Goal: Transaction & Acquisition: Purchase product/service

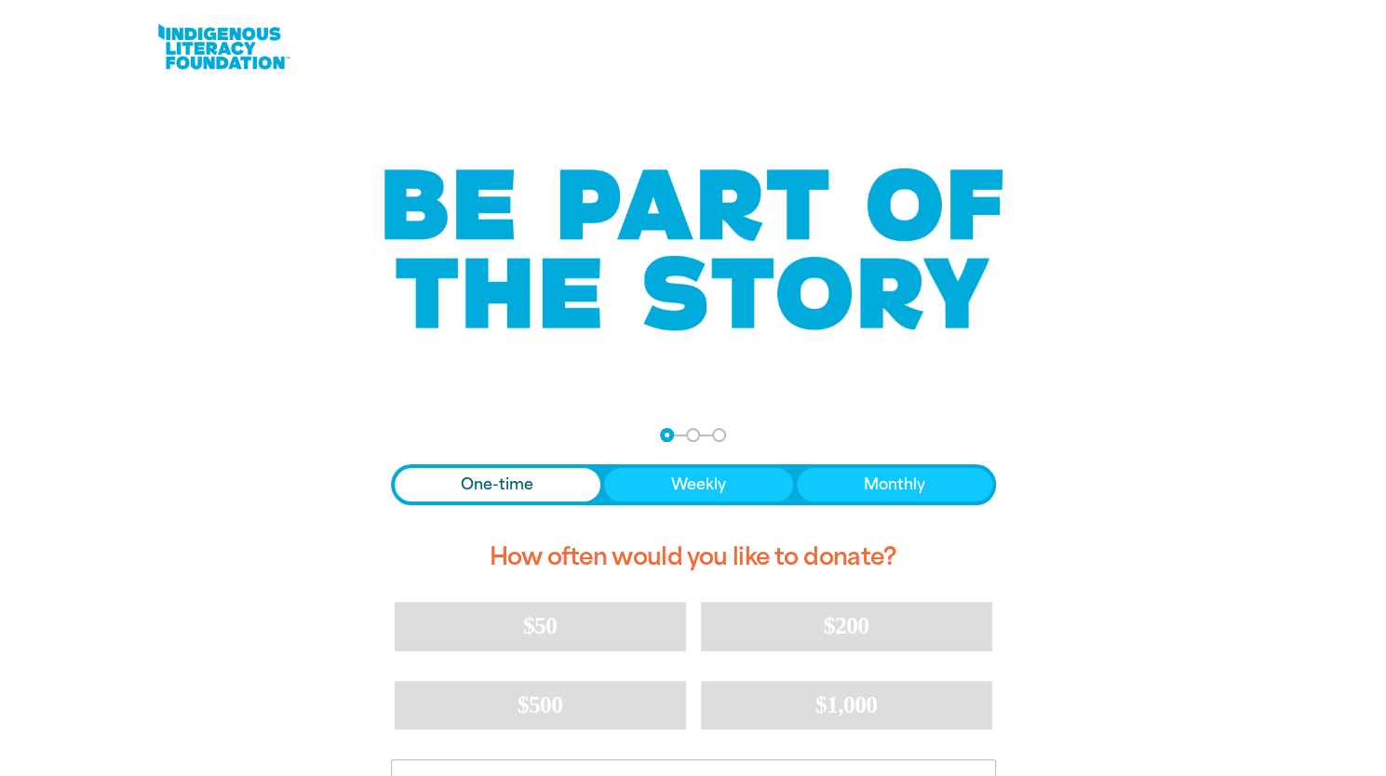
scroll to position [310, 0]
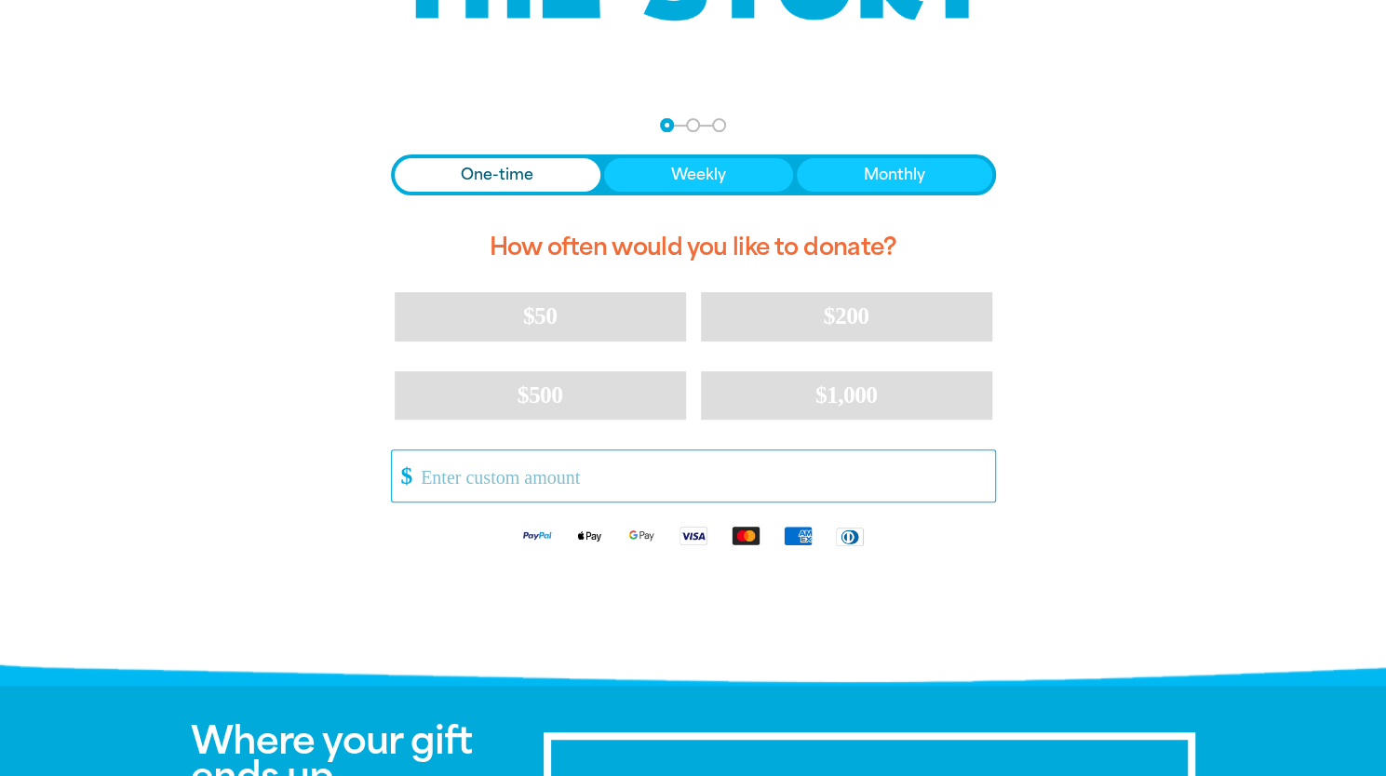
click at [576, 473] on input "Other Amount" at bounding box center [701, 476] width 587 height 51
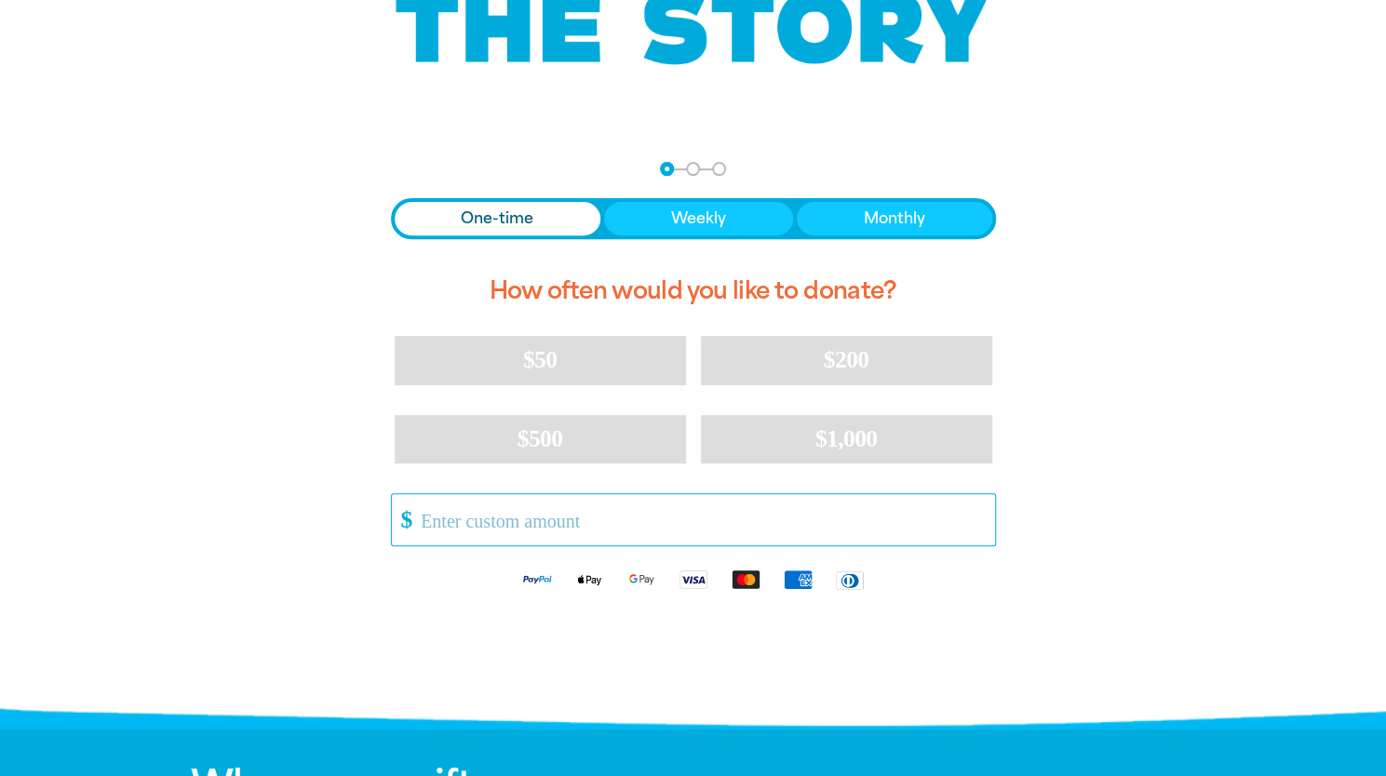
click at [552, 494] on input "Other Amount" at bounding box center [701, 519] width 587 height 51
paste input "2327.14"
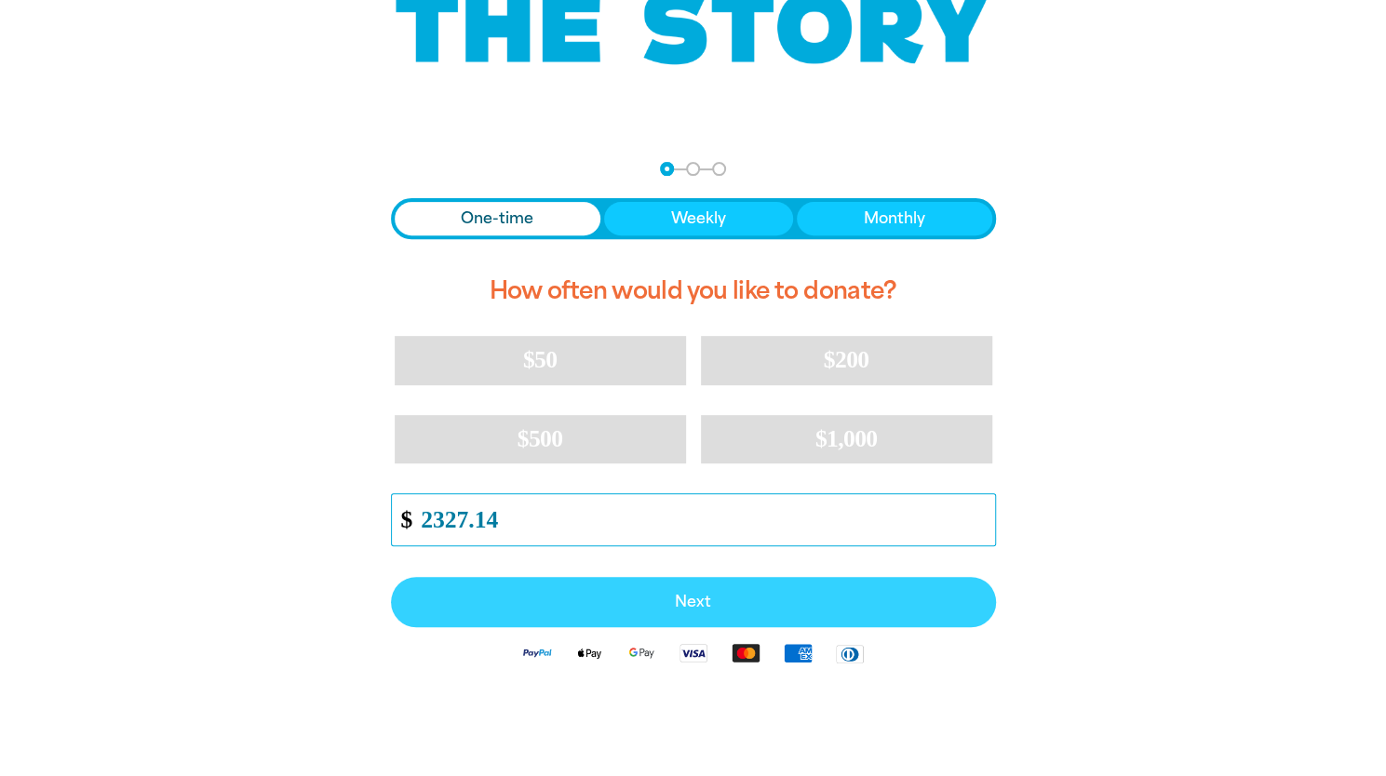
type input "2327.14"
click at [671, 595] on span "Next" at bounding box center [694, 602] width 564 height 15
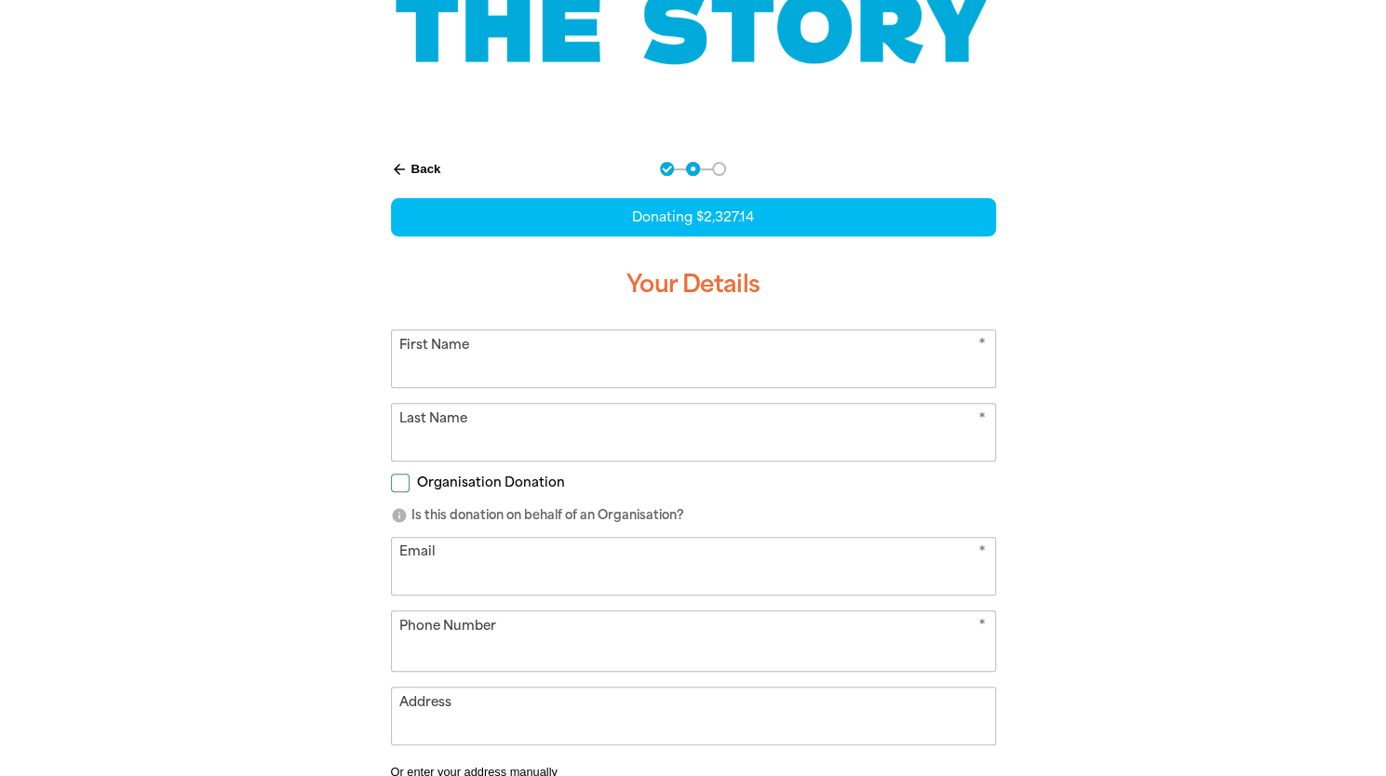
select select "AU"
click at [546, 331] on input "First Name" at bounding box center [693, 359] width 603 height 57
type input "d"
type input "[PERSON_NAME]"
type input "Crespi"
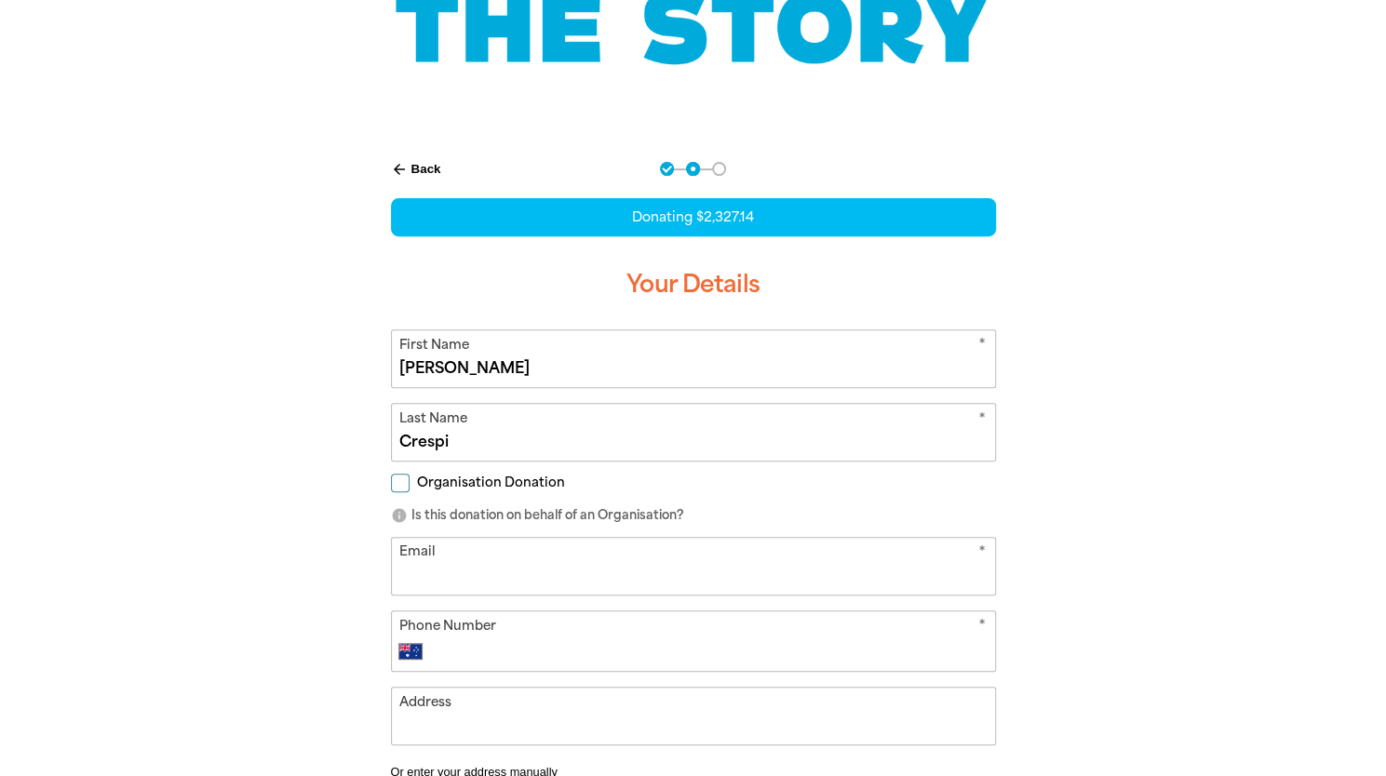
click at [391, 474] on input "Organisation Donation" at bounding box center [400, 483] width 19 height 19
checkbox input "true"
select select "AU"
click at [570, 538] on input "Organisation Name" at bounding box center [693, 566] width 603 height 57
type input "Goodtel Communications"
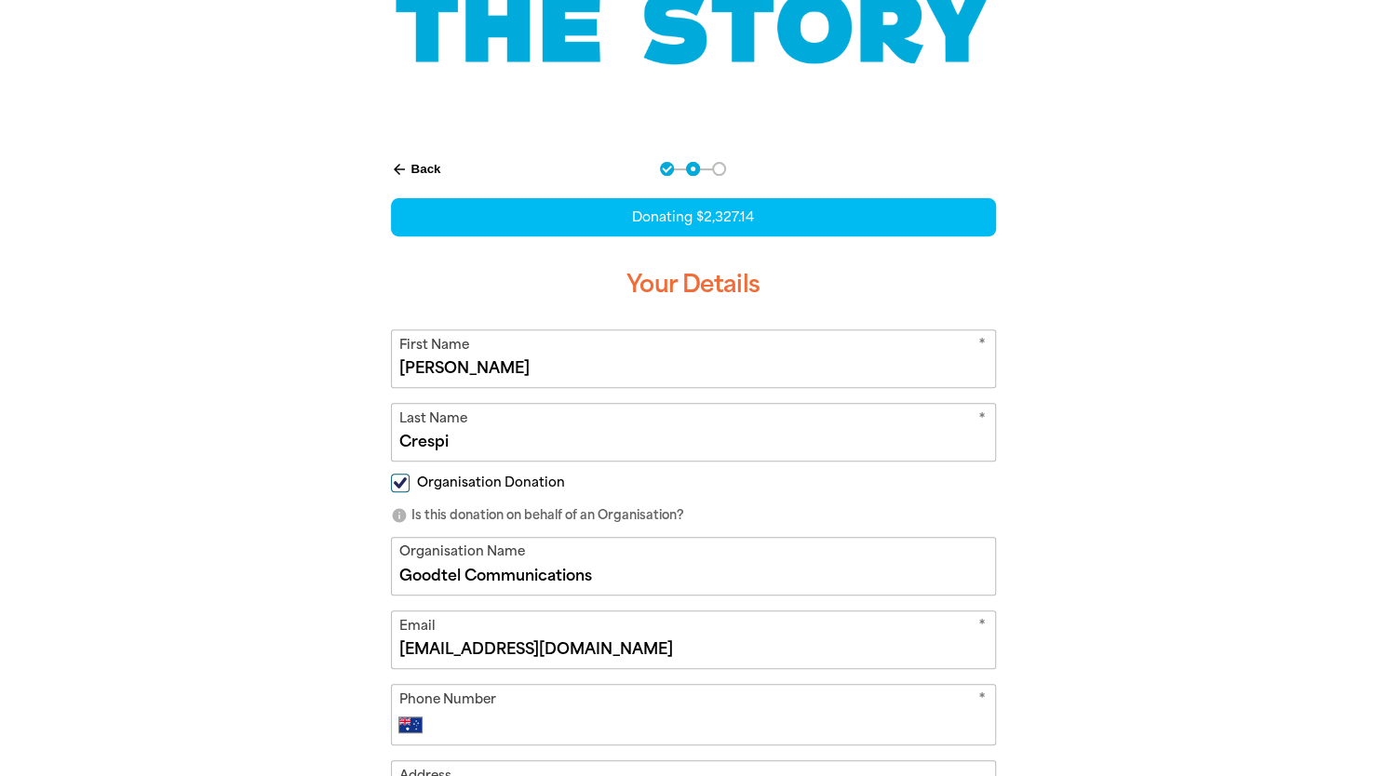
type input "[EMAIL_ADDRESS][DOMAIN_NAME]"
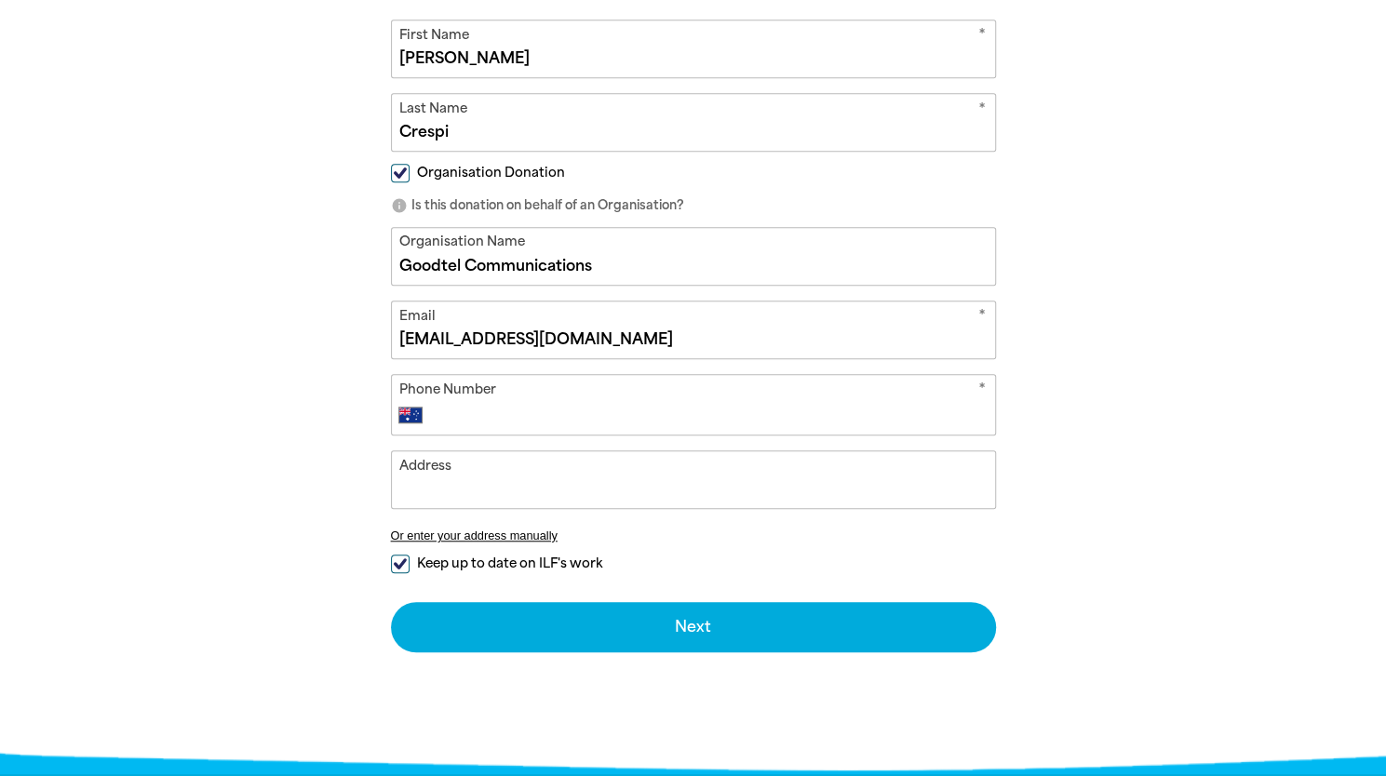
click at [547, 404] on input "Phone Number" at bounding box center [712, 415] width 550 height 22
type input "0466 101 006"
click at [562, 452] on input "Address" at bounding box center [693, 480] width 603 height 57
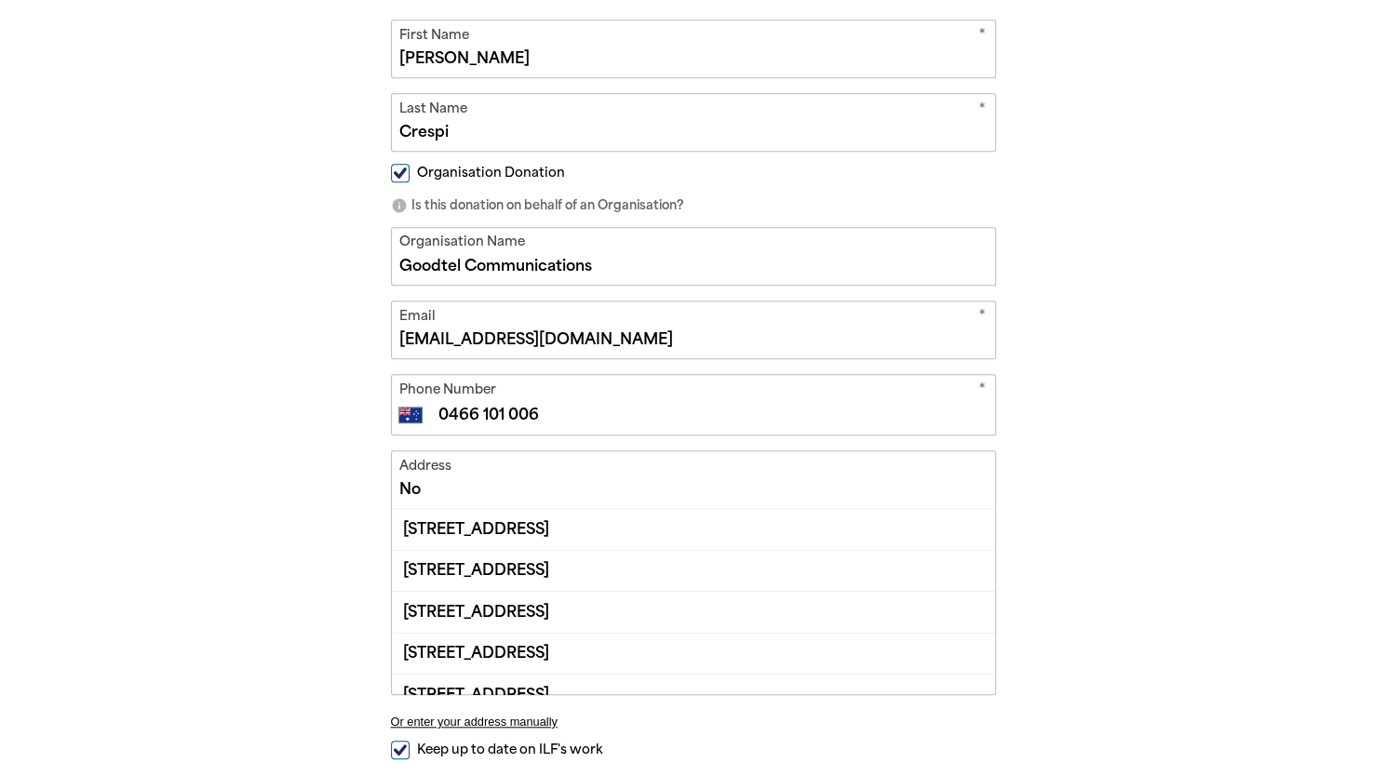
type input "N"
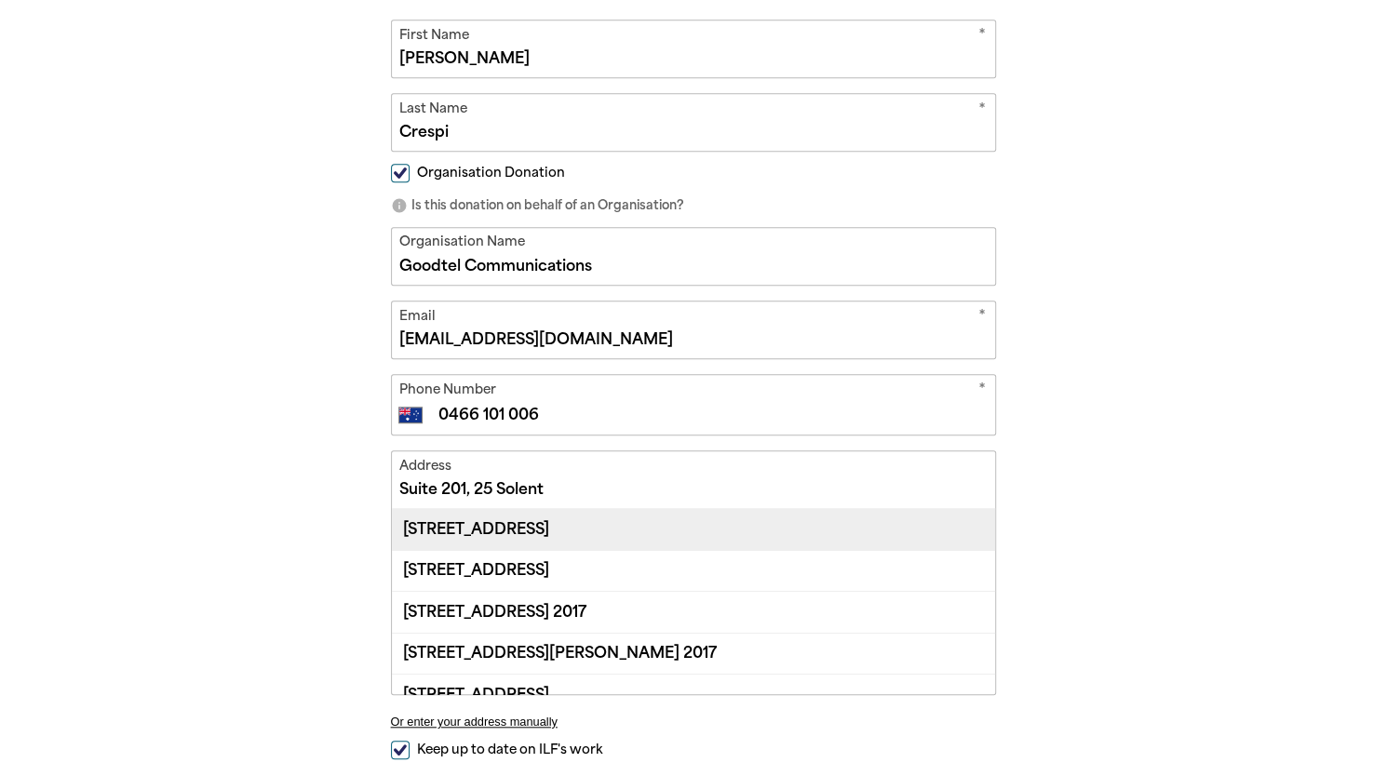
click at [556, 509] on div "[STREET_ADDRESS]" at bounding box center [693, 529] width 603 height 40
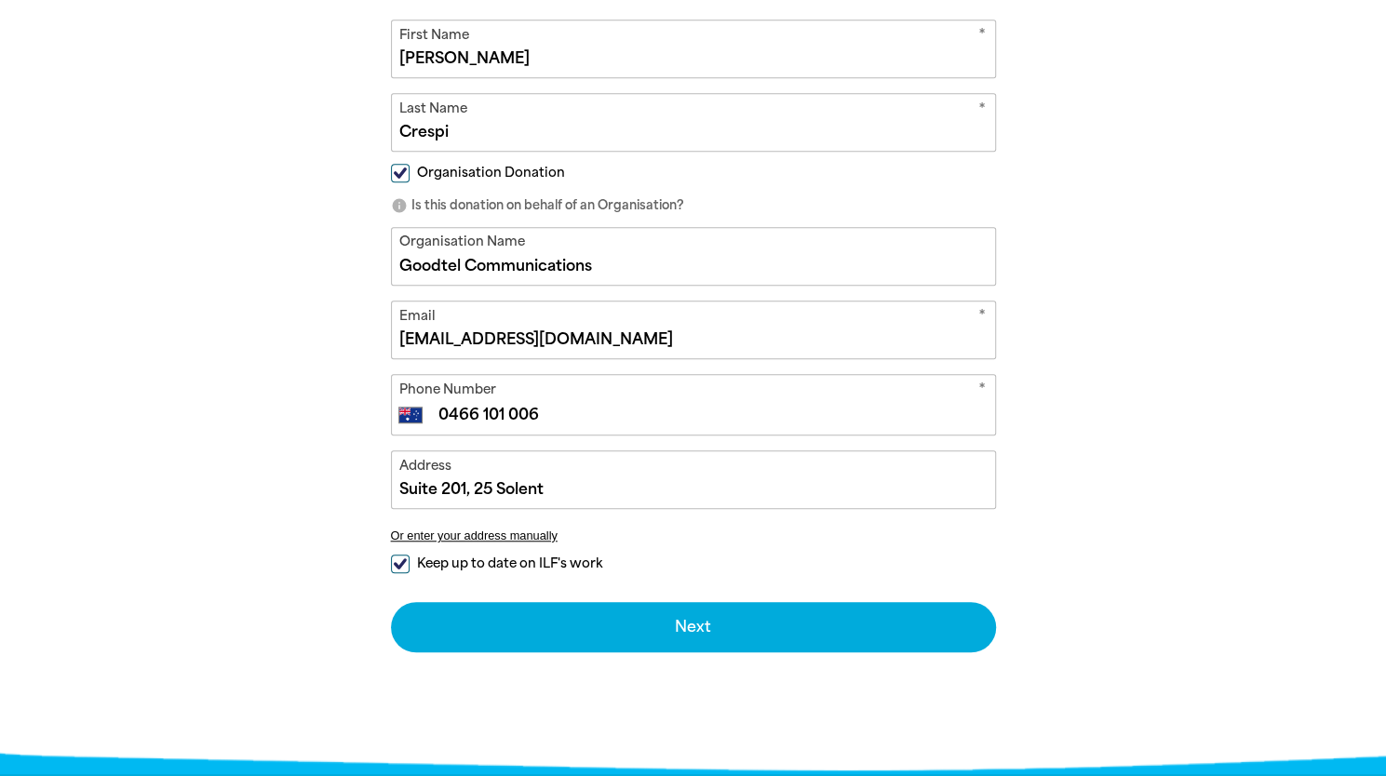
type input "[STREET_ADDRESS]"
click at [406, 555] on input "Keep up to date on ILF's work" at bounding box center [400, 564] width 19 height 19
checkbox input "false"
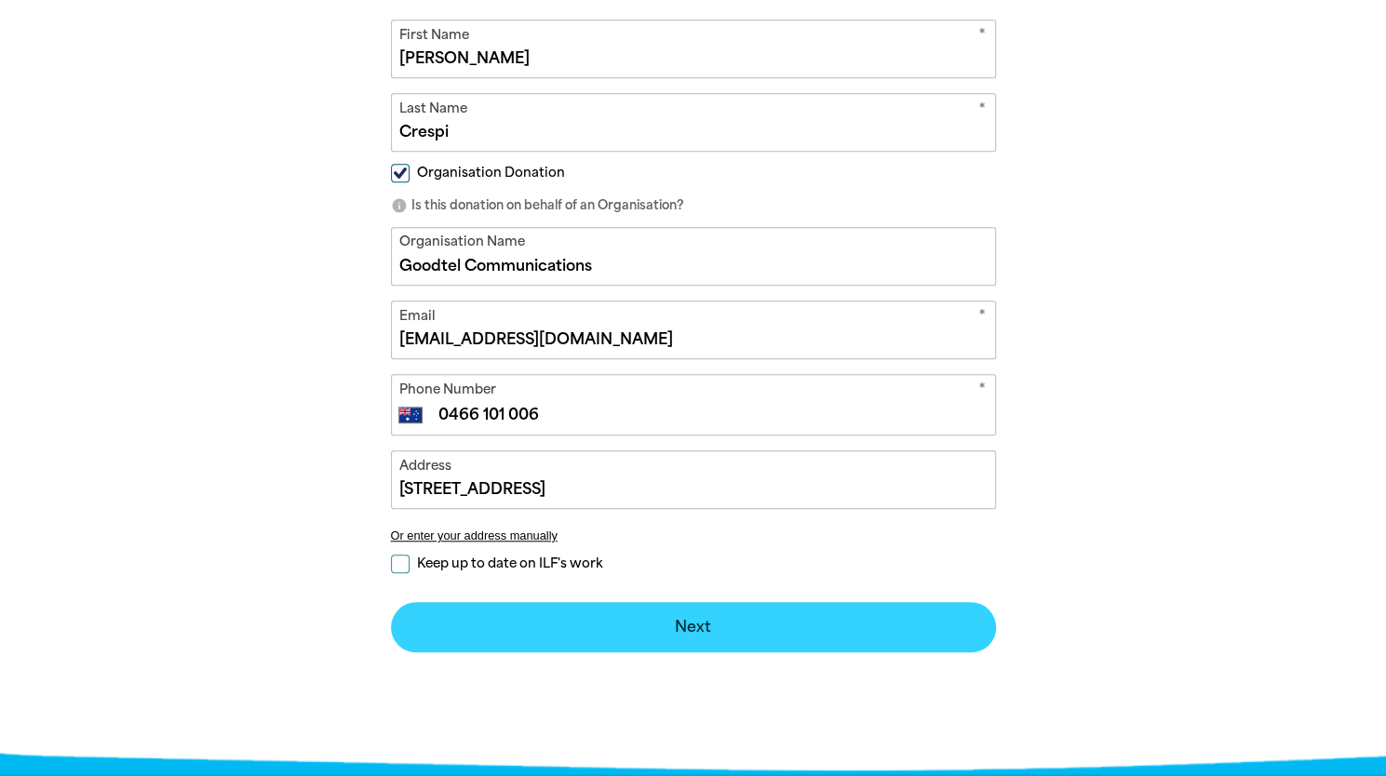
click at [679, 602] on button "Next chevron_right" at bounding box center [693, 627] width 605 height 50
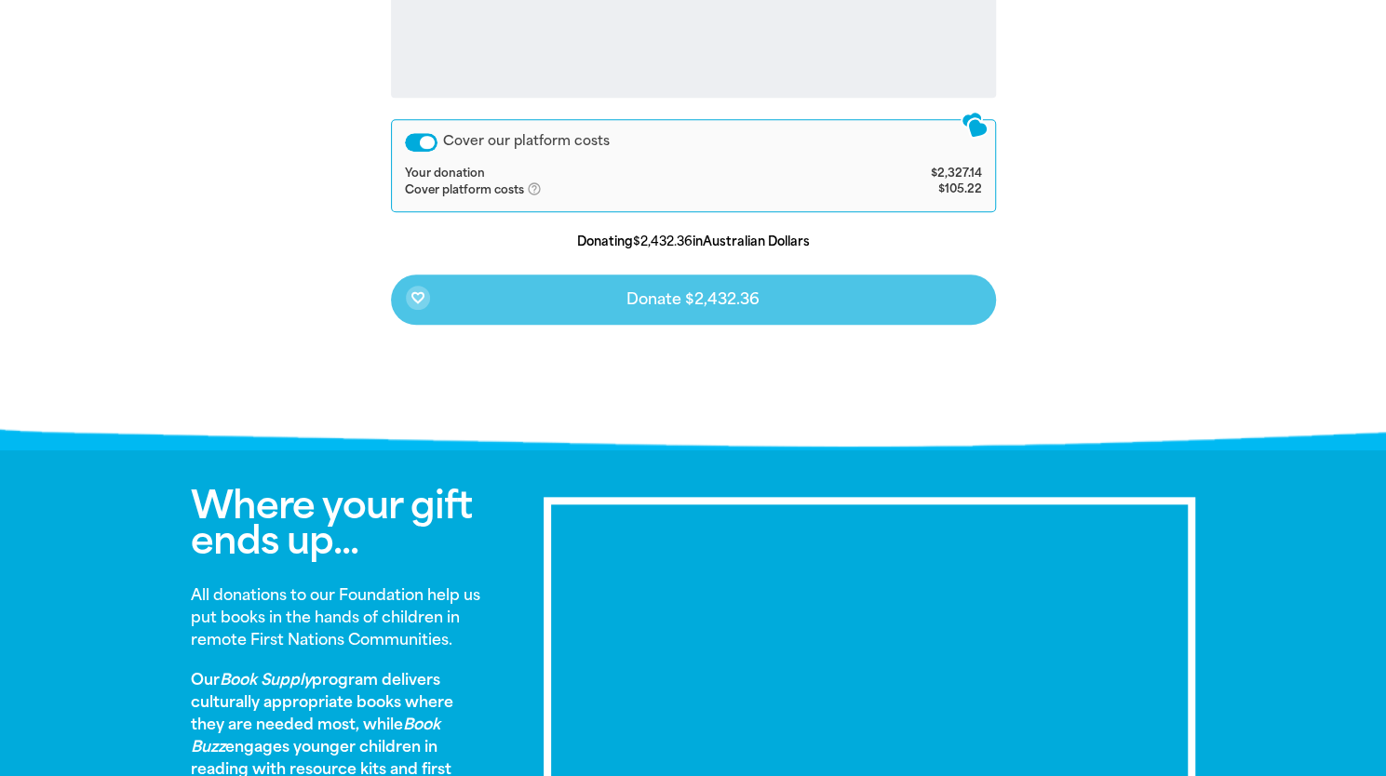
scroll to position [693, 0]
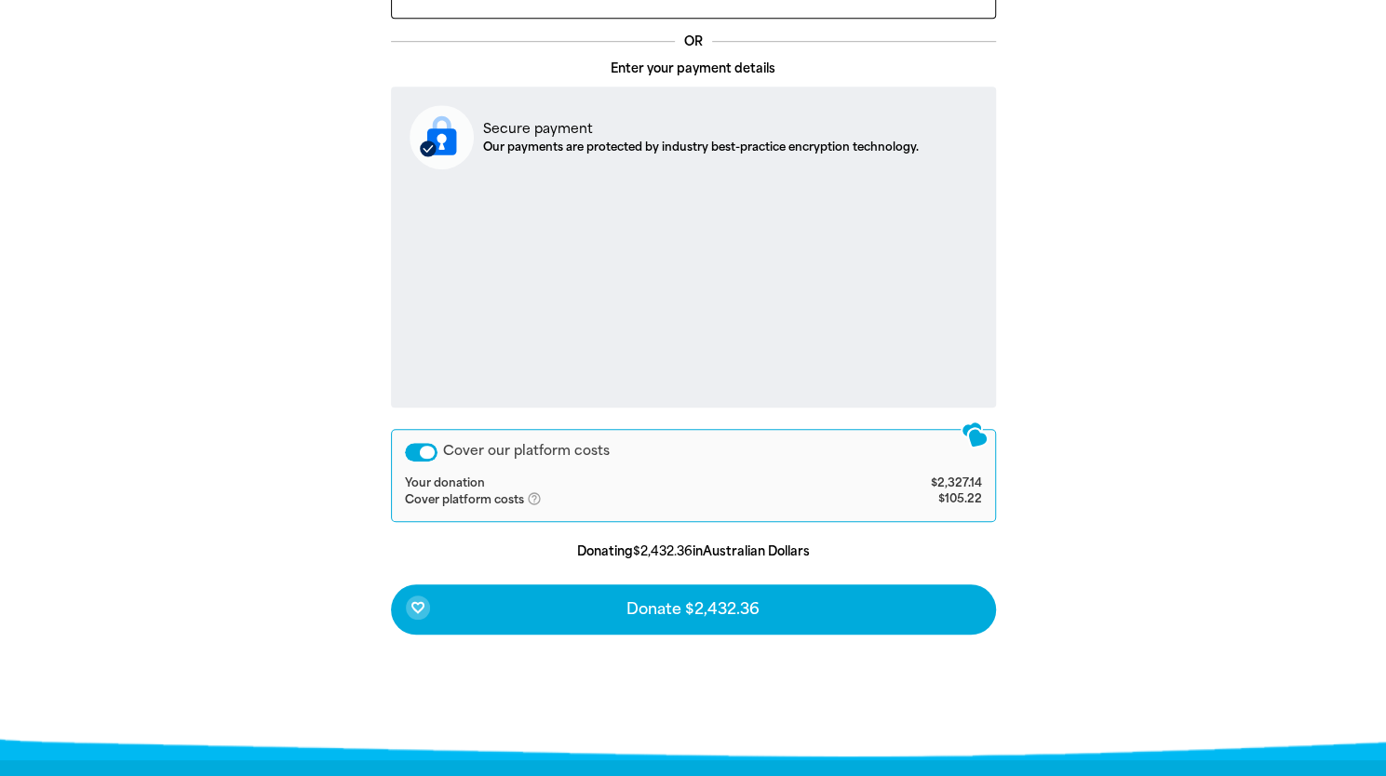
click at [419, 443] on div "Cover our platform costs" at bounding box center [421, 452] width 33 height 19
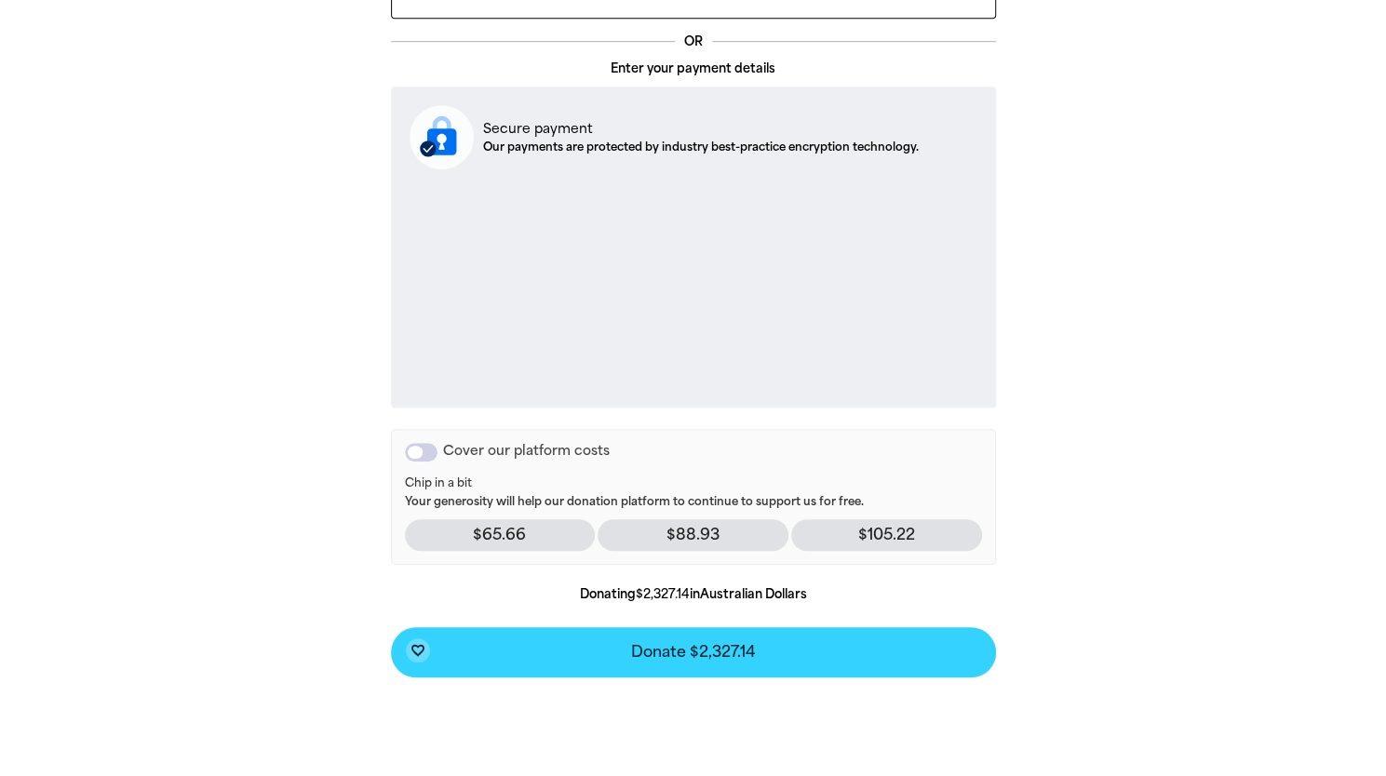
click at [721, 645] on span "Donate $2,327.14" at bounding box center [693, 652] width 125 height 15
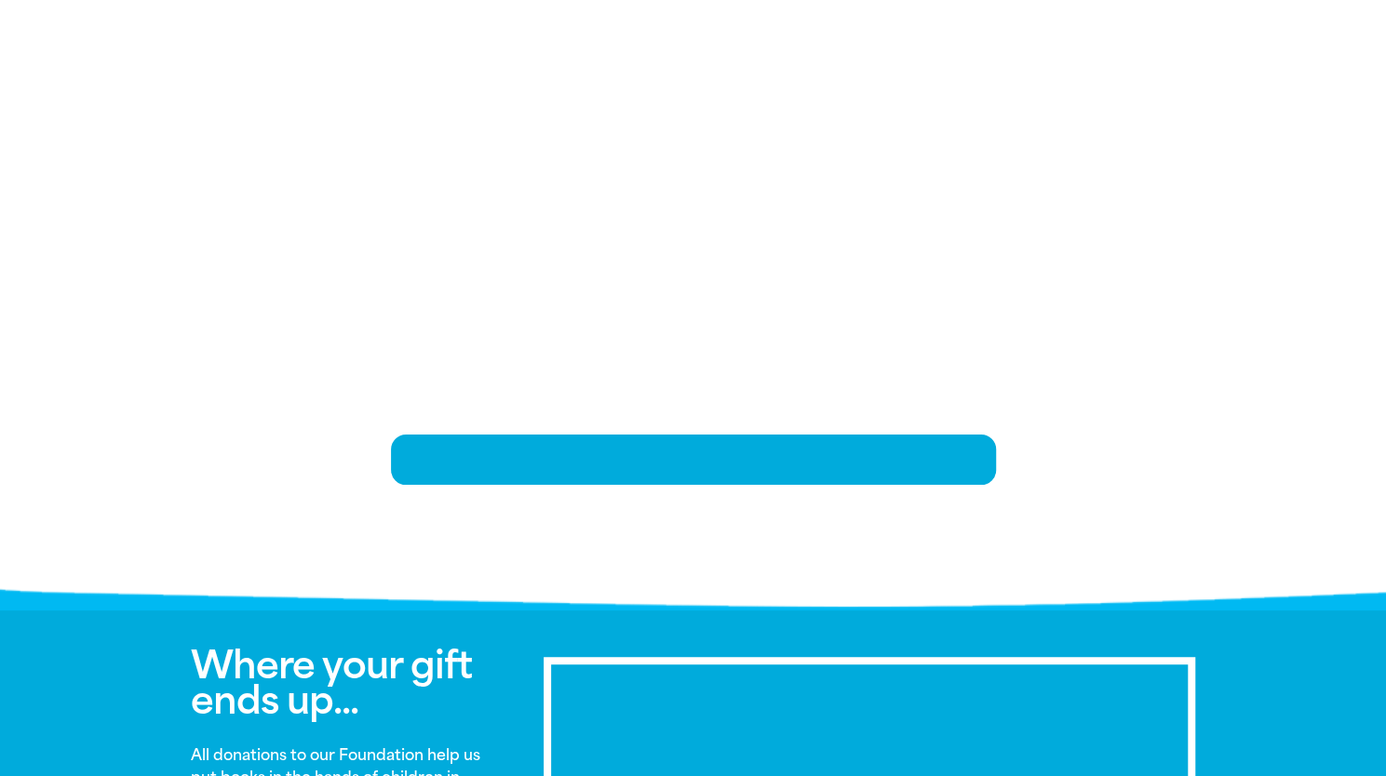
scroll to position [382, 0]
